Goal: Task Accomplishment & Management: Use online tool/utility

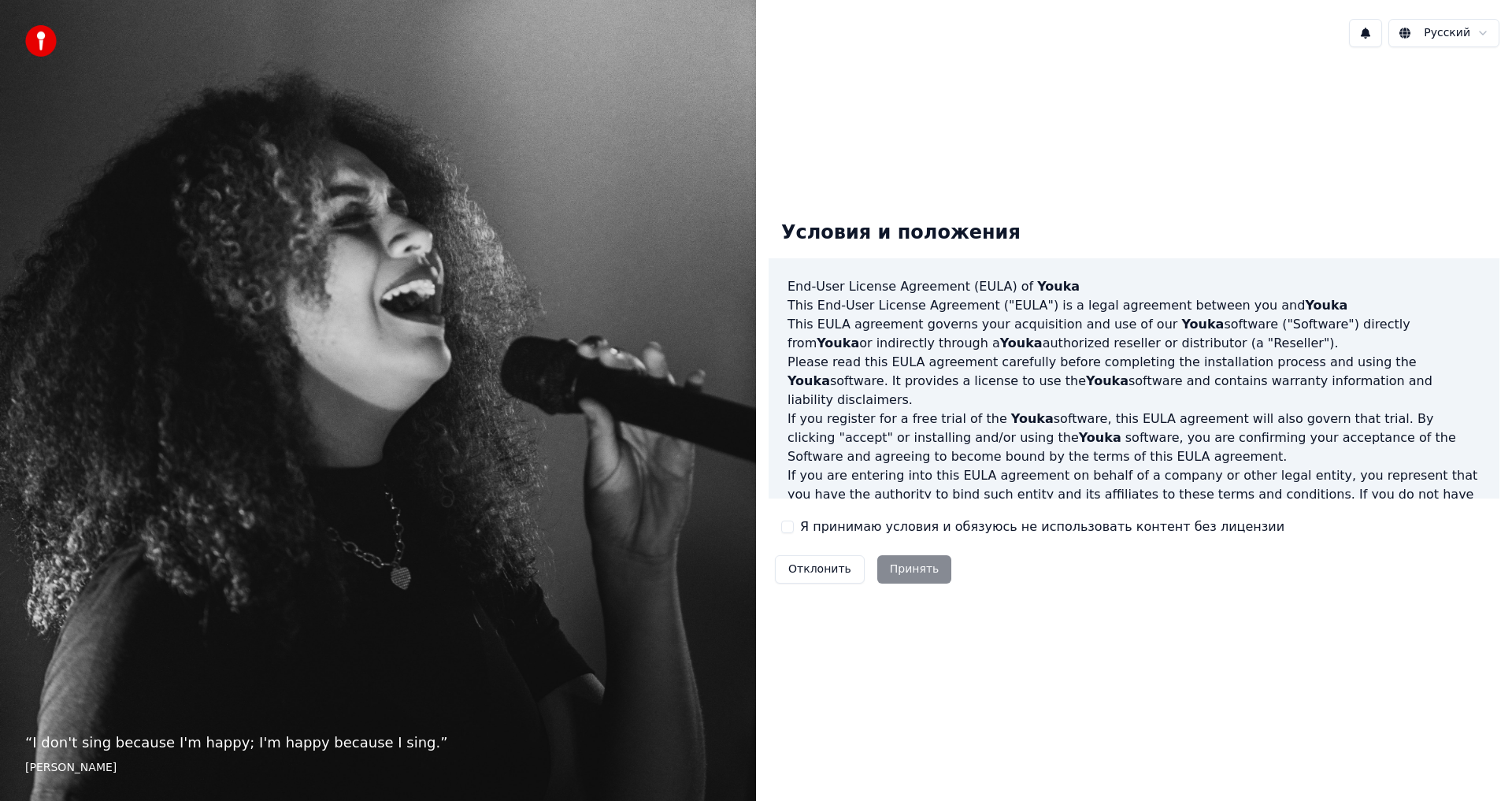
click at [784, 529] on button "Я принимаю условия и обязуюсь не использовать контент без лицензии" at bounding box center [787, 526] width 12 height 12
click at [917, 572] on button "Принять" at bounding box center [915, 570] width 75 height 29
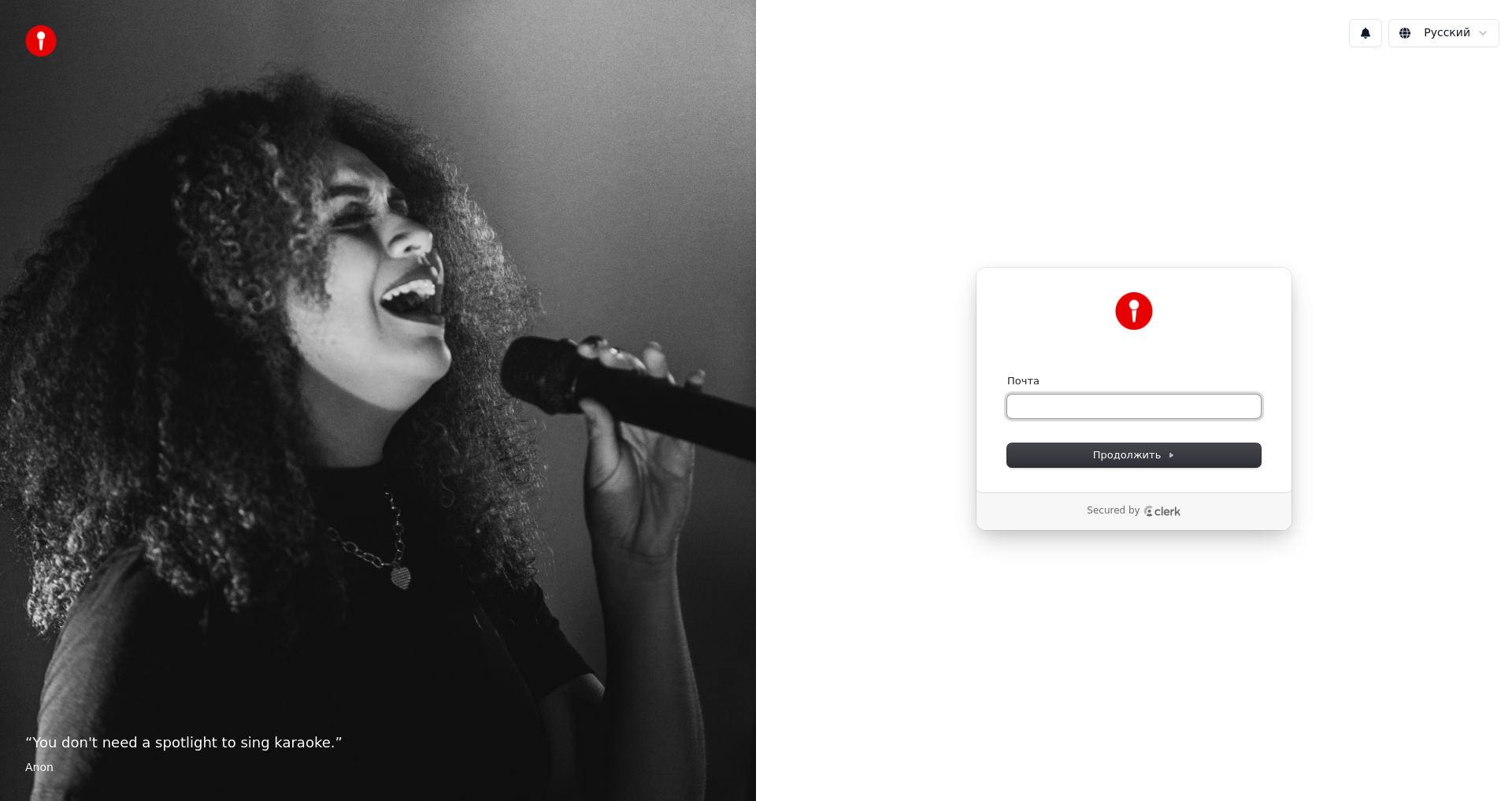
click at [1072, 405] on input "Почта" at bounding box center [1134, 406] width 254 height 24
click at [1134, 455] on span "Продолжить" at bounding box center [1134, 455] width 83 height 14
type input "**********"
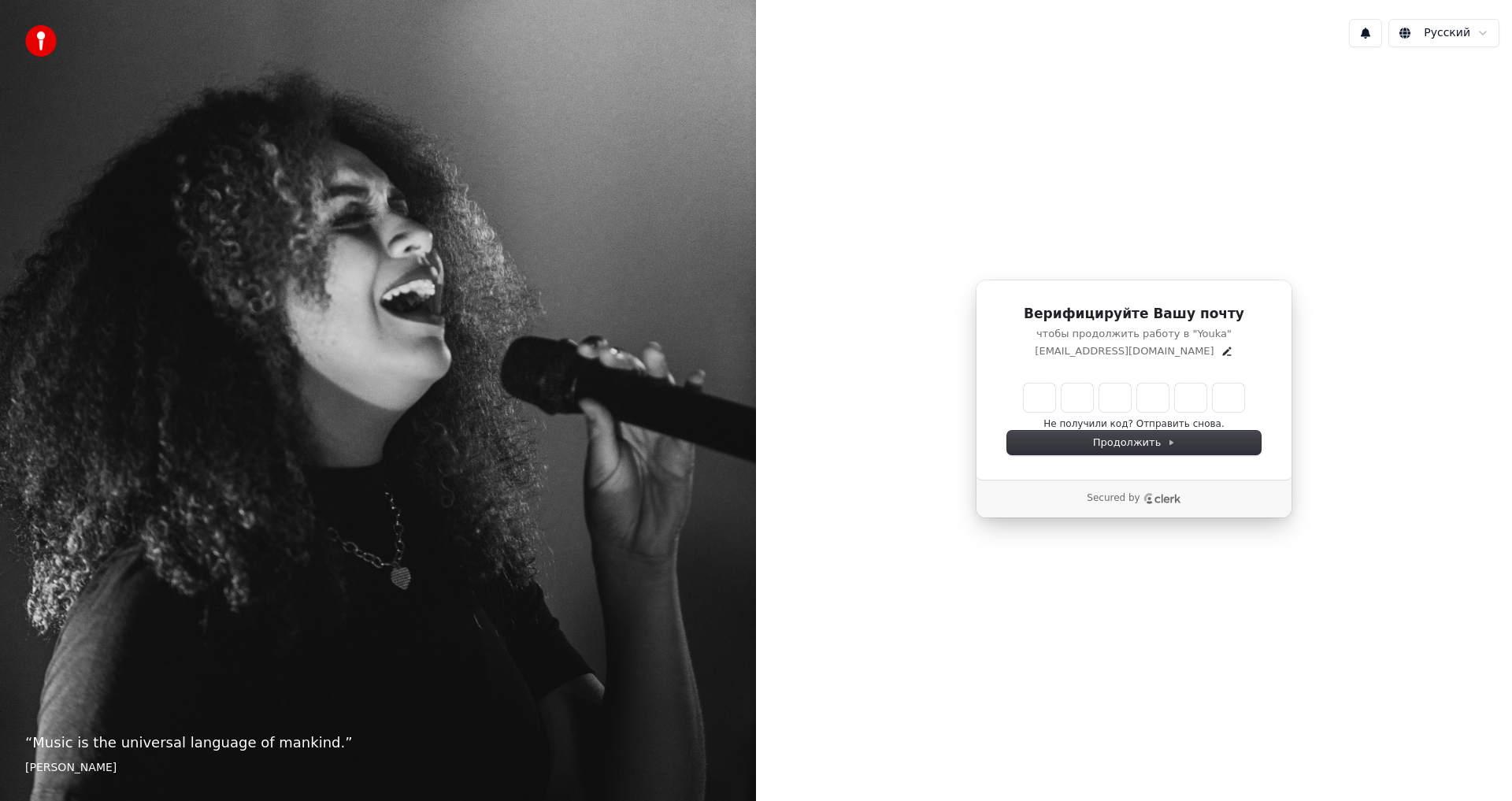
click at [1042, 405] on input "Enter verification code" at bounding box center [1134, 398] width 221 height 29
type input "******"
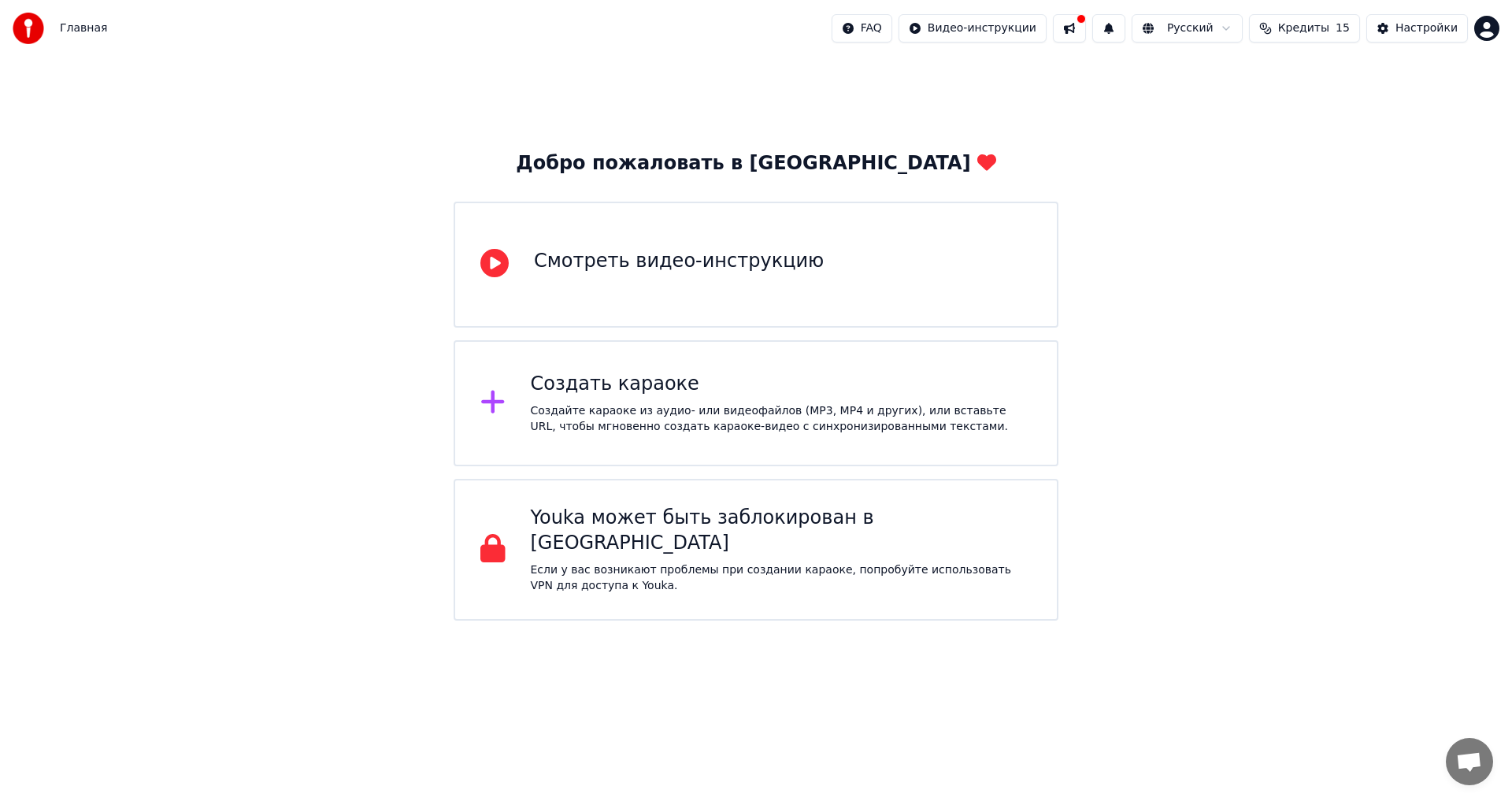
click at [656, 405] on div "Создайте караоке из аудио- или видеофайлов (MP3, MP4 и других), или вставьте UR…" at bounding box center [782, 419] width 502 height 31
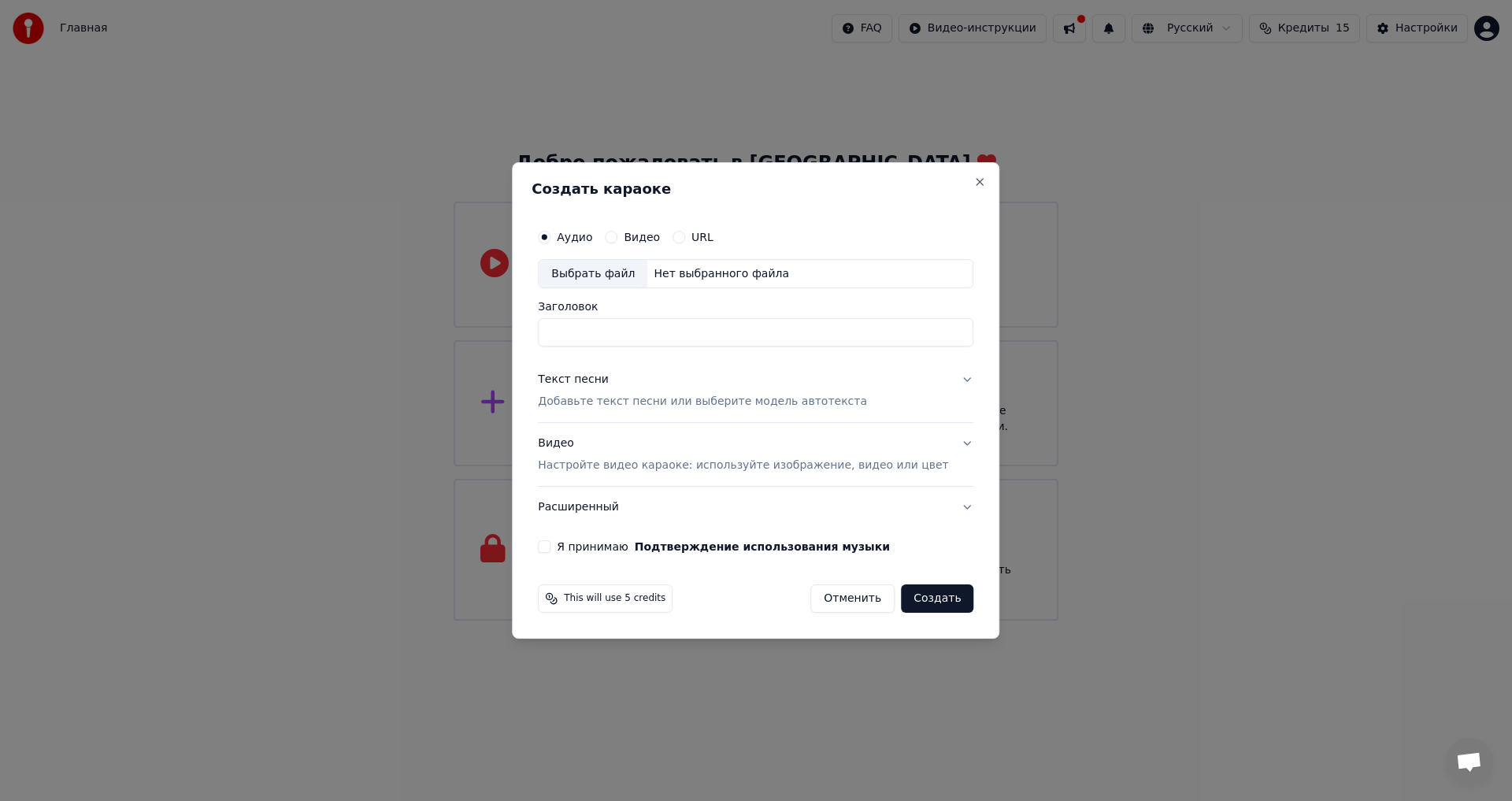
click at [551, 550] on button "Я принимаю Подтверждение использования музыки" at bounding box center [544, 546] width 12 height 12
click at [594, 274] on div "Выбрать файл" at bounding box center [592, 274] width 108 height 29
click at [974, 177] on button "Close" at bounding box center [979, 182] width 12 height 12
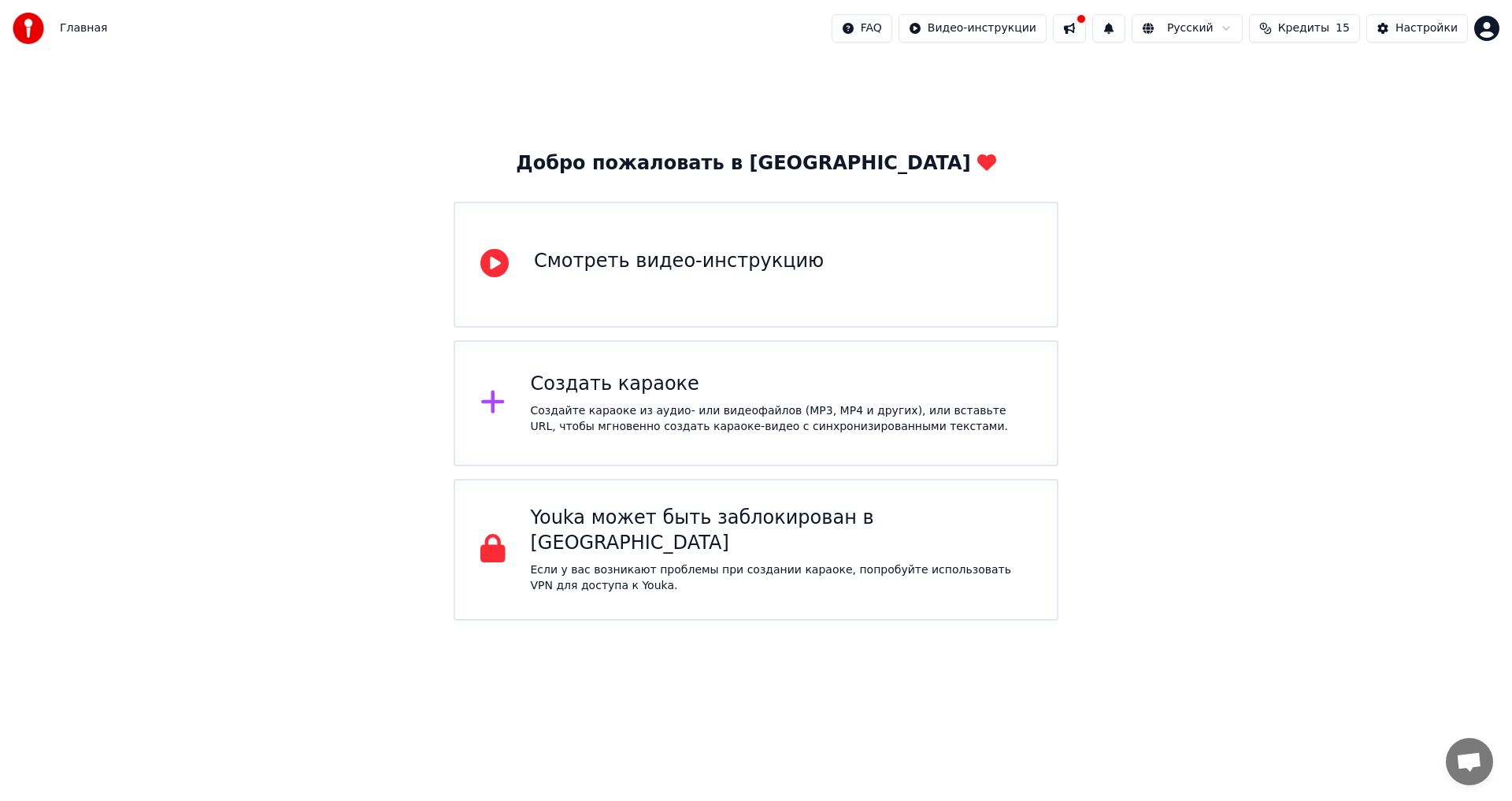
click at [1494, 29] on html "Главная FAQ Видео-инструкции Русский Кредиты 15 Настройки Добро пожаловать в Yo…" at bounding box center [756, 310] width 1512 height 621
click at [1384, 174] on span "Выйти" at bounding box center [1377, 182] width 37 height 16
